Goal: Task Accomplishment & Management: Use online tool/utility

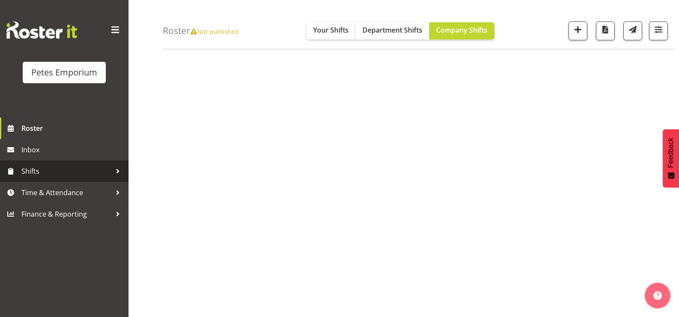
scroll to position [105, 0]
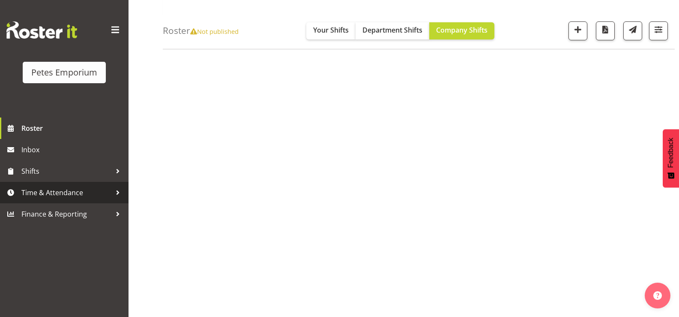
click at [70, 192] on span "Time & Attendance" at bounding box center [66, 192] width 90 height 13
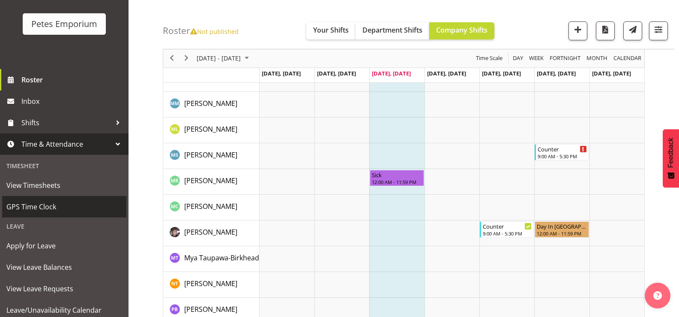
scroll to position [76, 0]
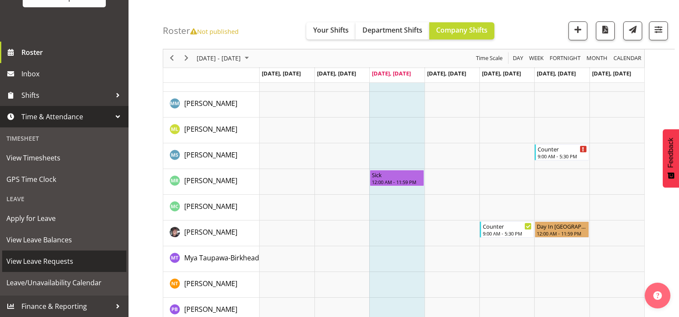
click at [62, 260] on span "View Leave Requests" at bounding box center [64, 261] width 116 height 13
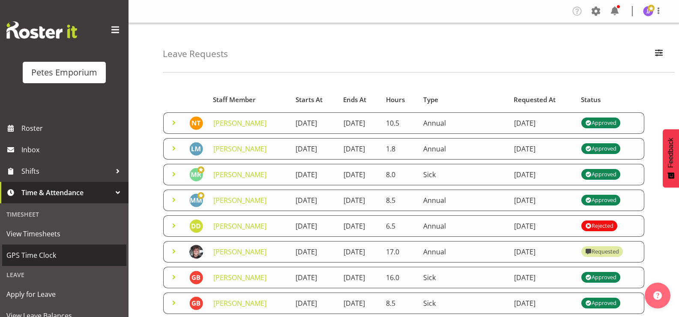
click at [39, 257] on span "GPS Time Clock" at bounding box center [64, 255] width 116 height 13
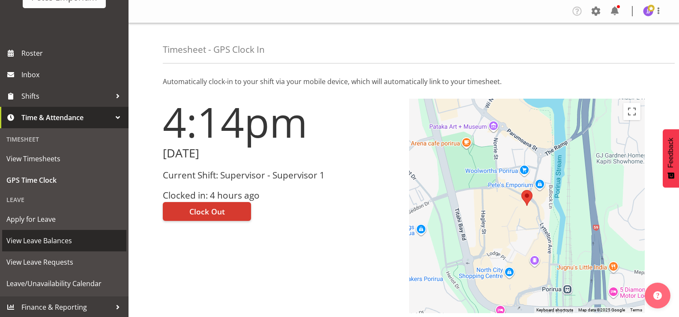
scroll to position [76, 0]
click at [58, 239] on span "View Leave Balances" at bounding box center [64, 239] width 116 height 13
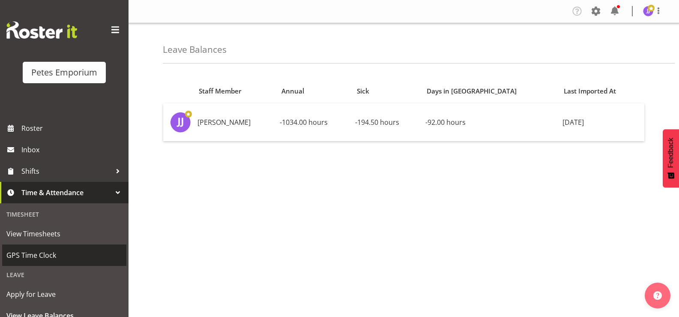
click at [54, 255] on span "GPS Time Clock" at bounding box center [64, 255] width 116 height 13
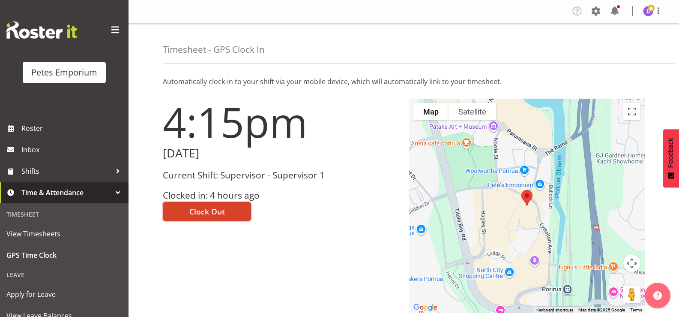
click at [203, 213] on span "Clock Out" at bounding box center [207, 211] width 36 height 11
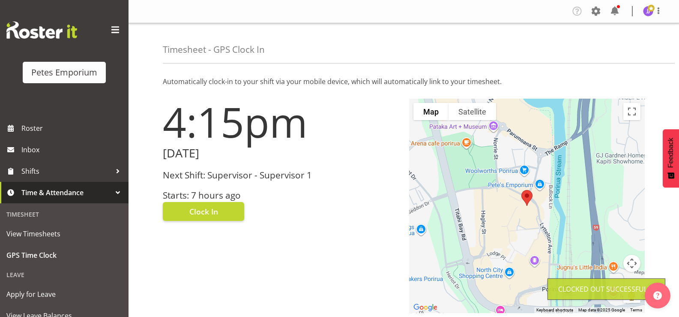
click at [648, 15] on img at bounding box center [648, 11] width 10 height 10
click at [616, 46] on link "Log Out" at bounding box center [623, 44] width 82 height 15
